Goal: Task Accomplishment & Management: Manage account settings

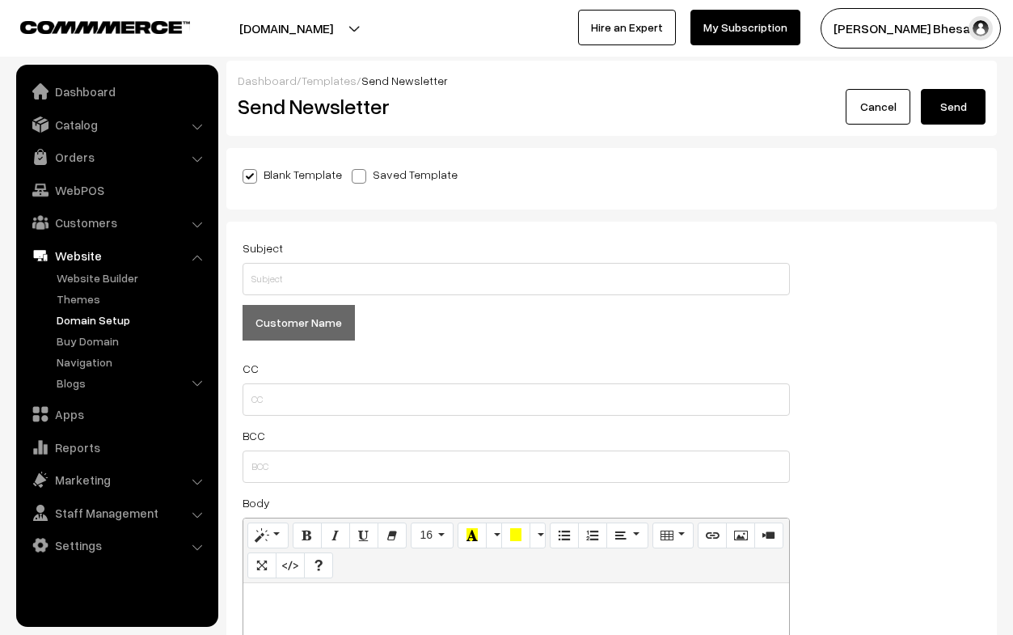
click at [101, 318] on link "Domain Setup" at bounding box center [133, 319] width 160 height 17
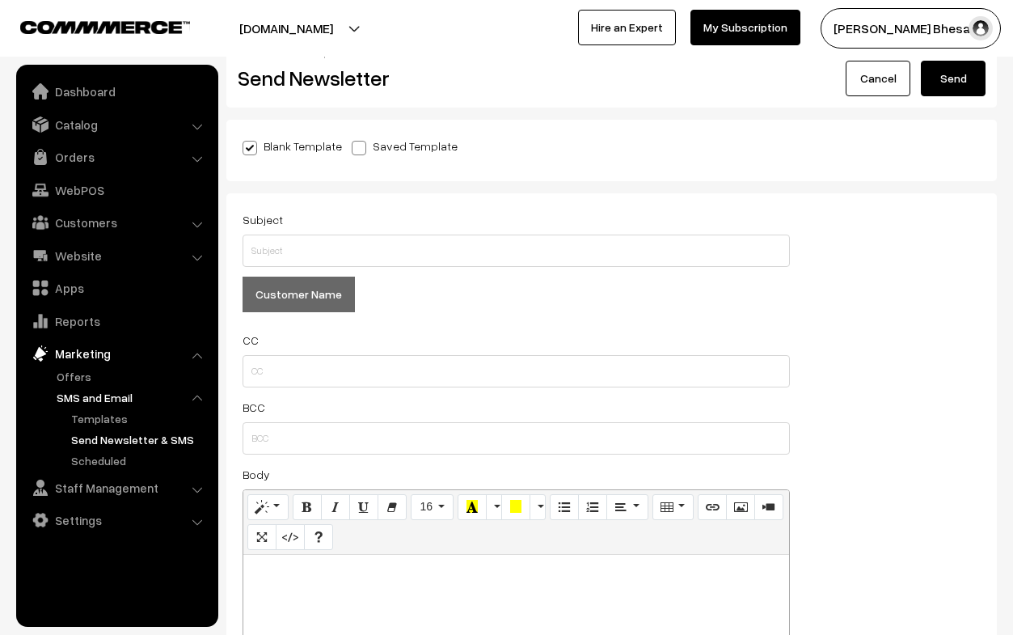
scroll to position [30, 0]
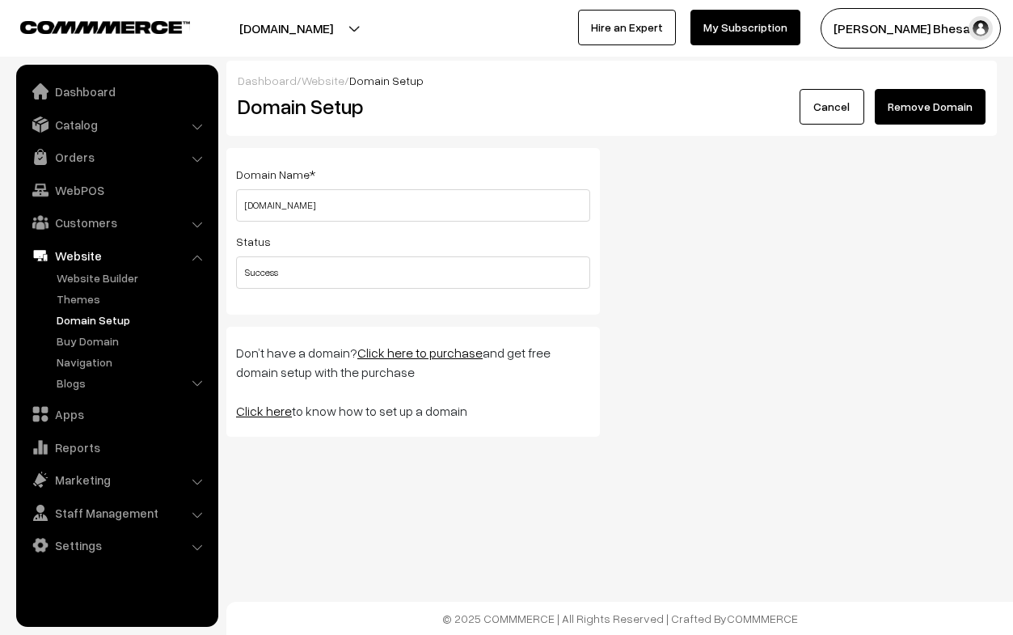
click at [907, 108] on button "Remove Domain" at bounding box center [930, 107] width 111 height 36
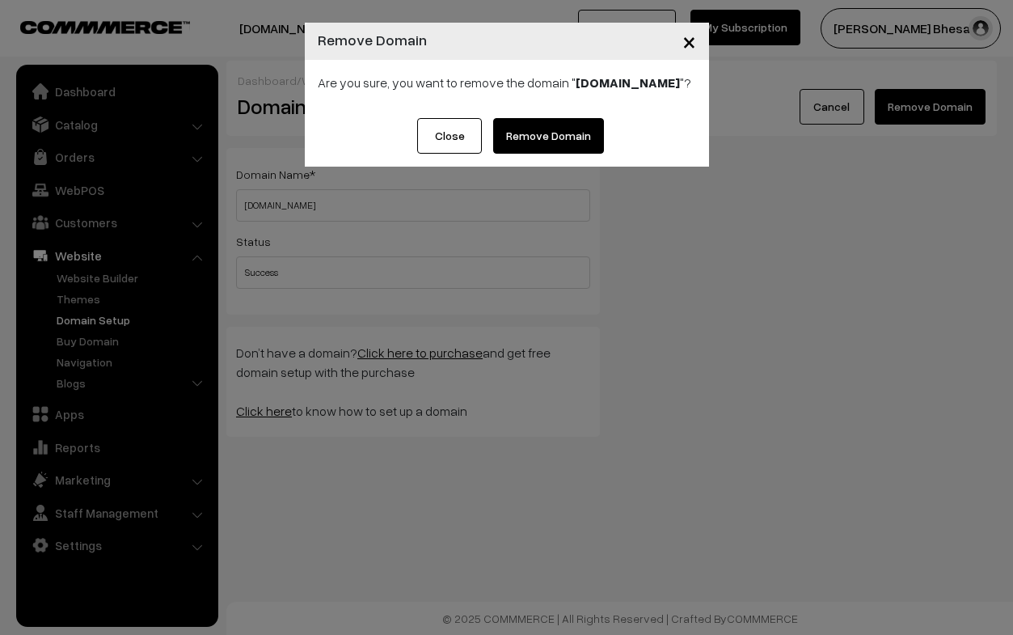
click at [548, 154] on link "Remove Domain" at bounding box center [548, 136] width 111 height 36
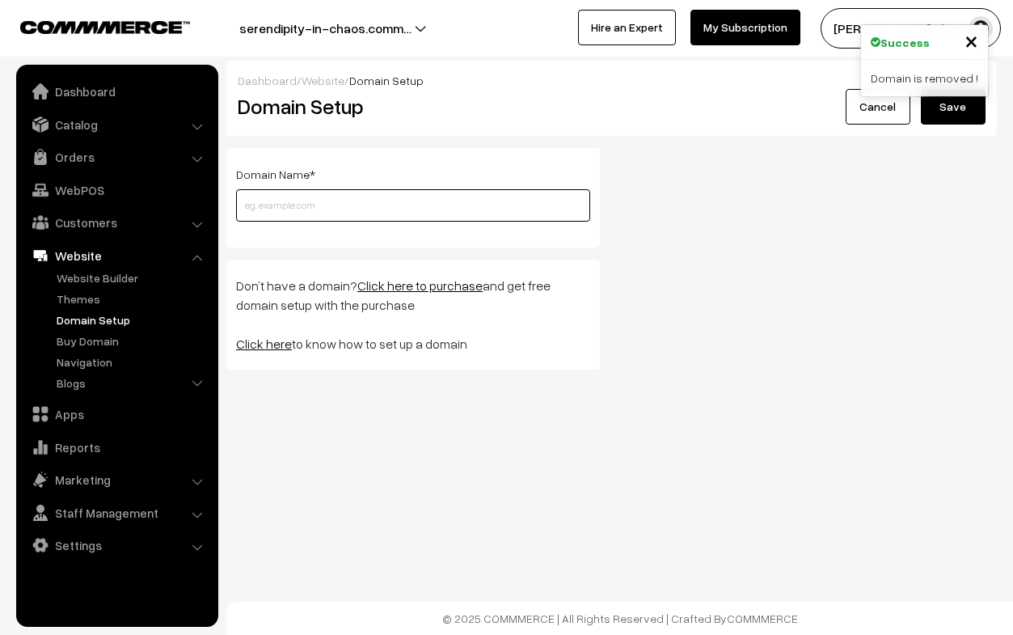
click at [405, 208] on input "text" at bounding box center [413, 205] width 354 height 32
paste input "[DOMAIN_NAME]"
type input "[DOMAIN_NAME]"
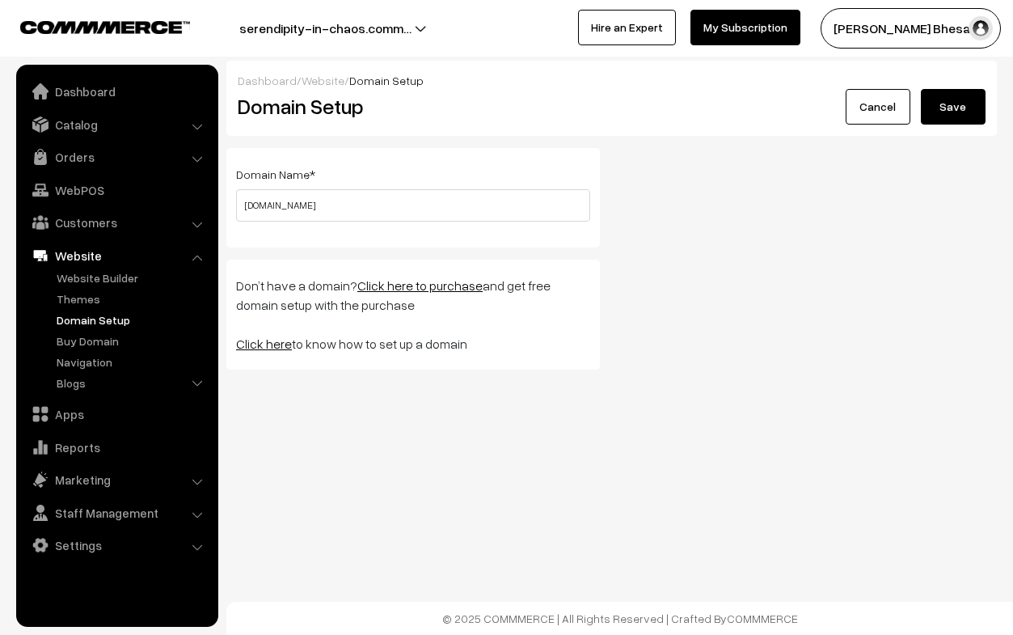
click at [955, 103] on button "Save" at bounding box center [953, 107] width 65 height 36
